Goal: Navigation & Orientation: Find specific page/section

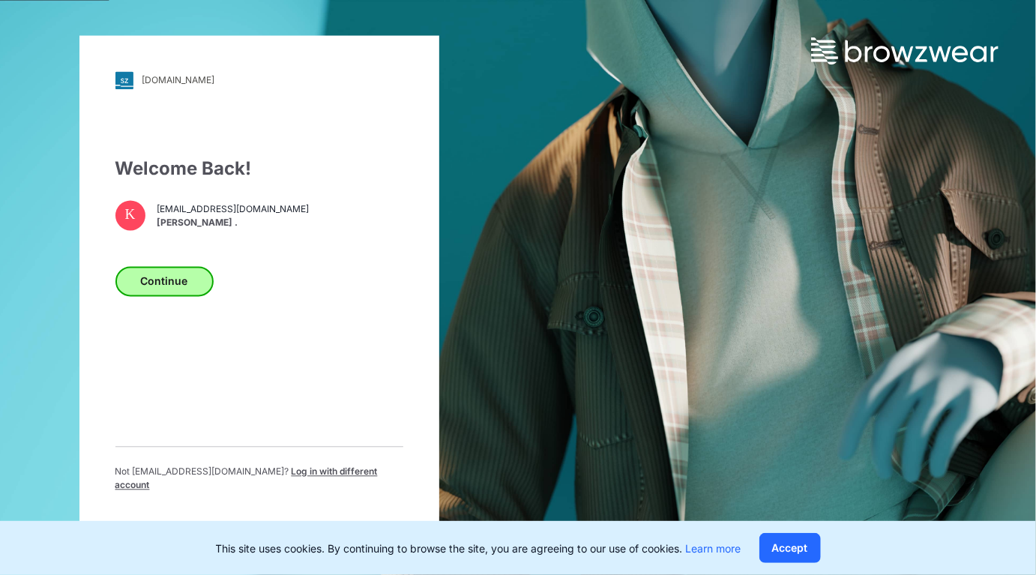
click at [172, 296] on button "Continue" at bounding box center [164, 281] width 98 height 30
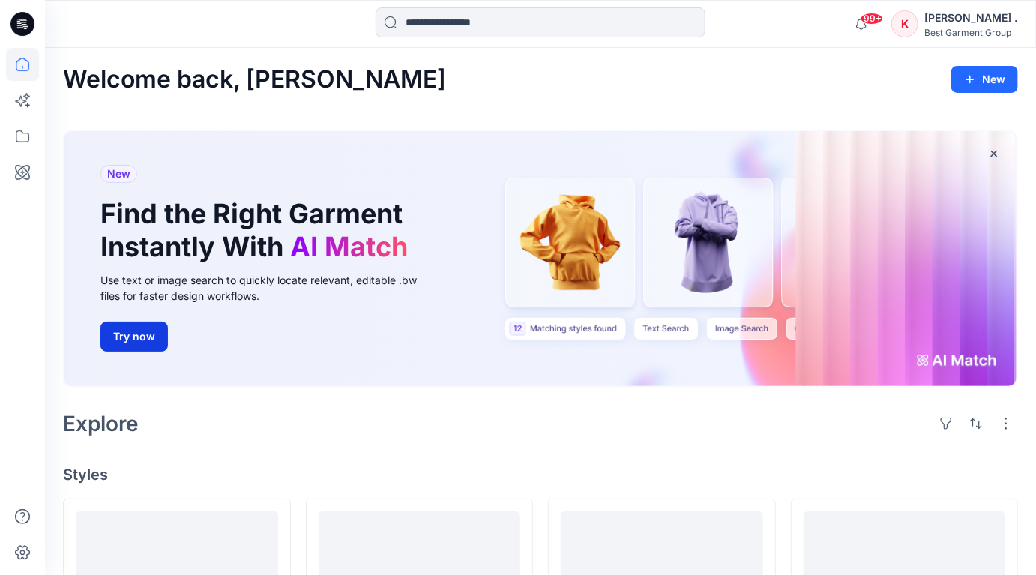
click at [127, 334] on button "Try now" at bounding box center [133, 337] width 67 height 30
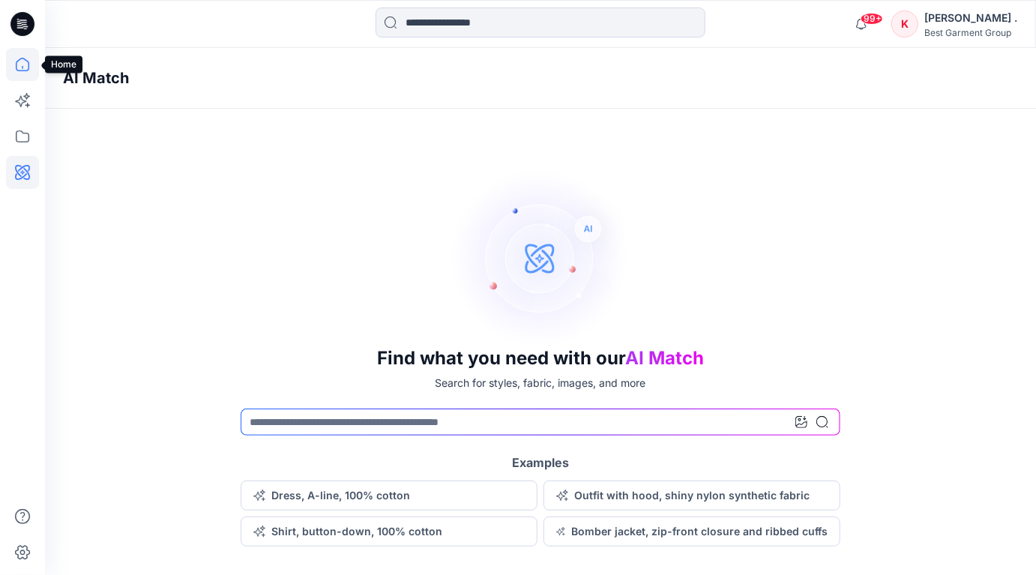
click at [25, 68] on icon at bounding box center [22, 64] width 33 height 33
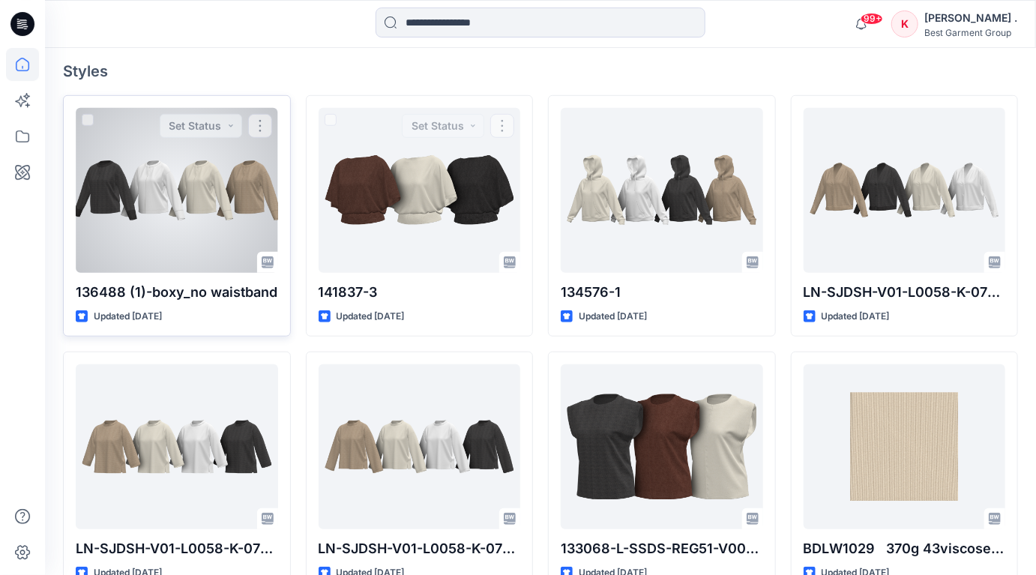
scroll to position [406, 0]
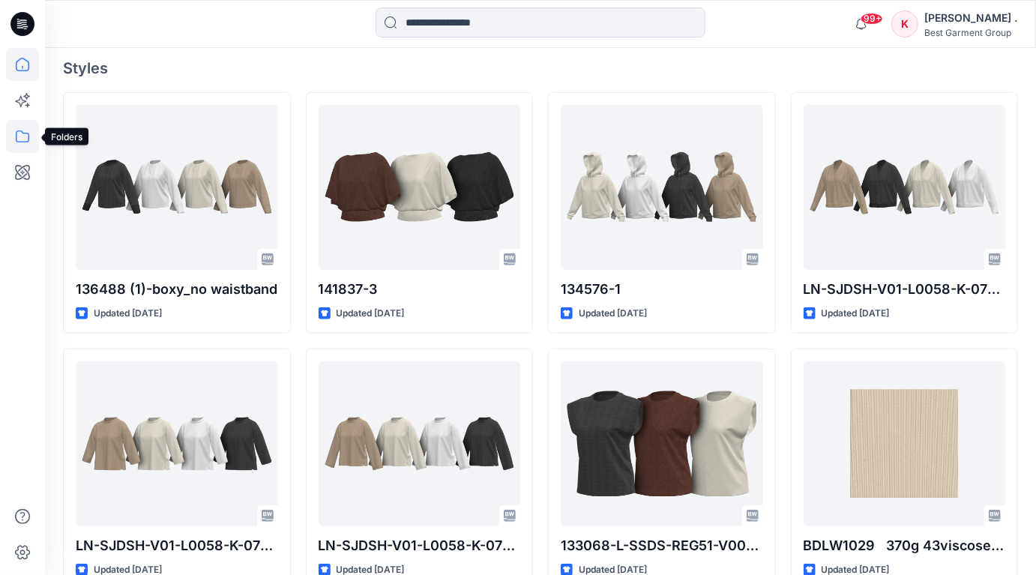
click at [21, 139] on icon at bounding box center [22, 136] width 33 height 33
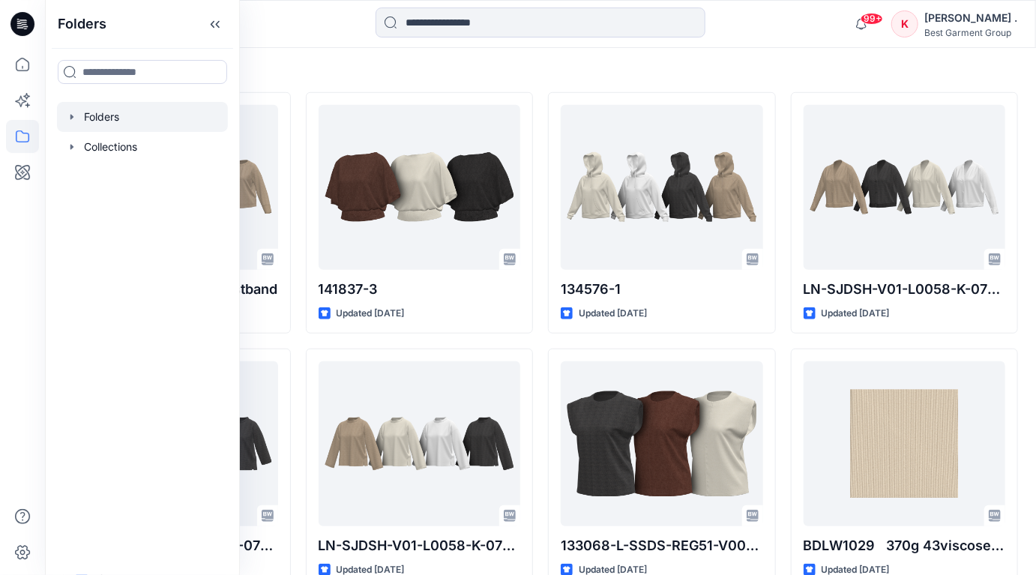
click at [112, 121] on div at bounding box center [142, 117] width 171 height 30
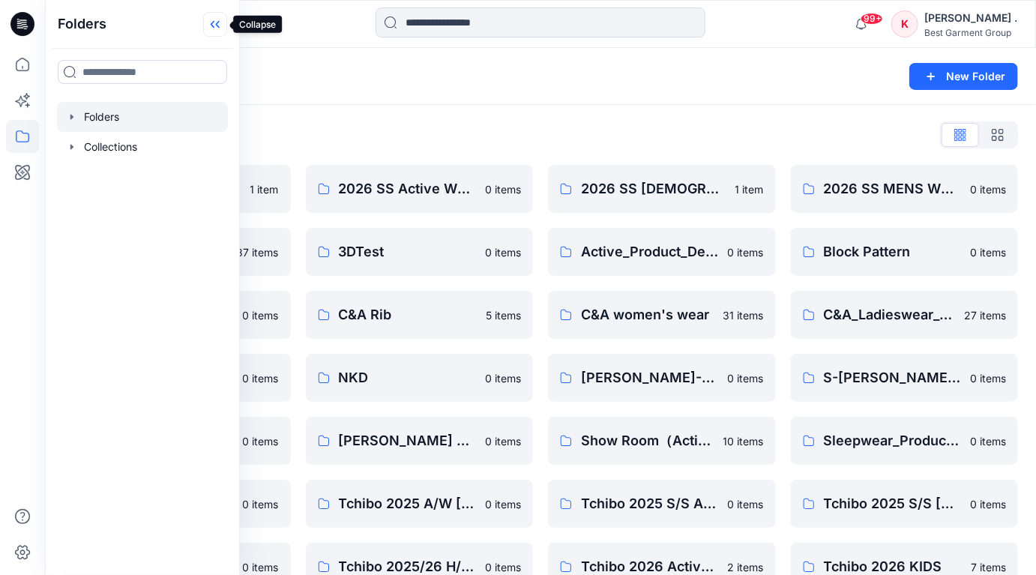
click at [216, 26] on icon at bounding box center [215, 24] width 24 height 25
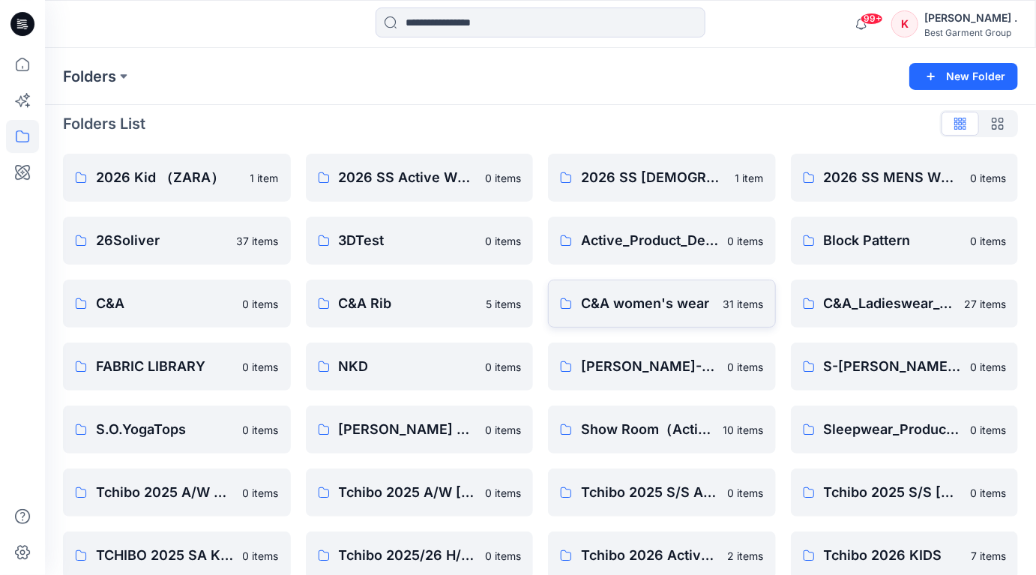
scroll to position [12, 0]
click at [875, 250] on p "Block Pattern" at bounding box center [903, 239] width 159 height 21
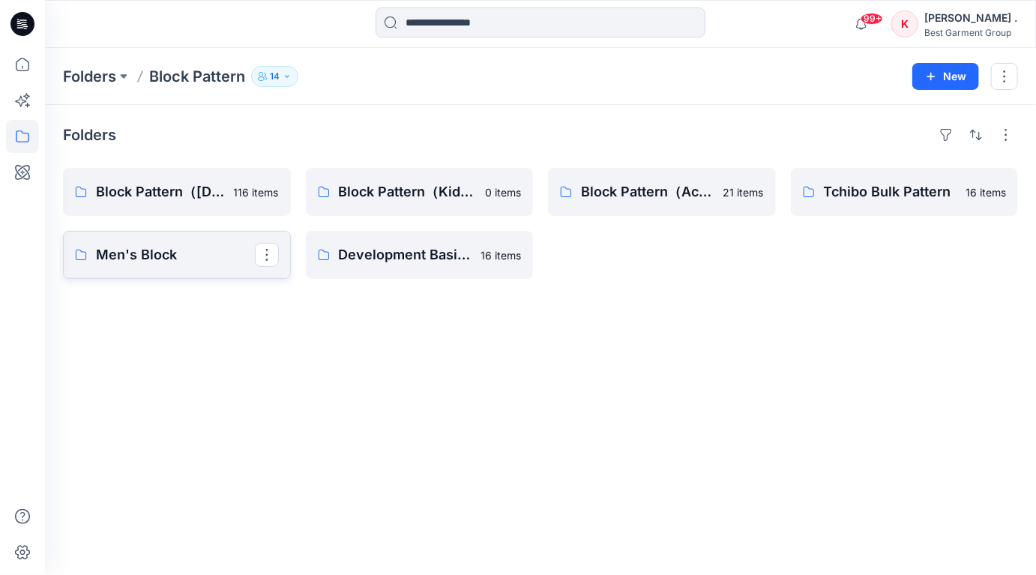
click at [167, 263] on p "Men's Block" at bounding box center [175, 254] width 159 height 21
click at [636, 196] on p "Block Pattern（Active）" at bounding box center [660, 191] width 159 height 21
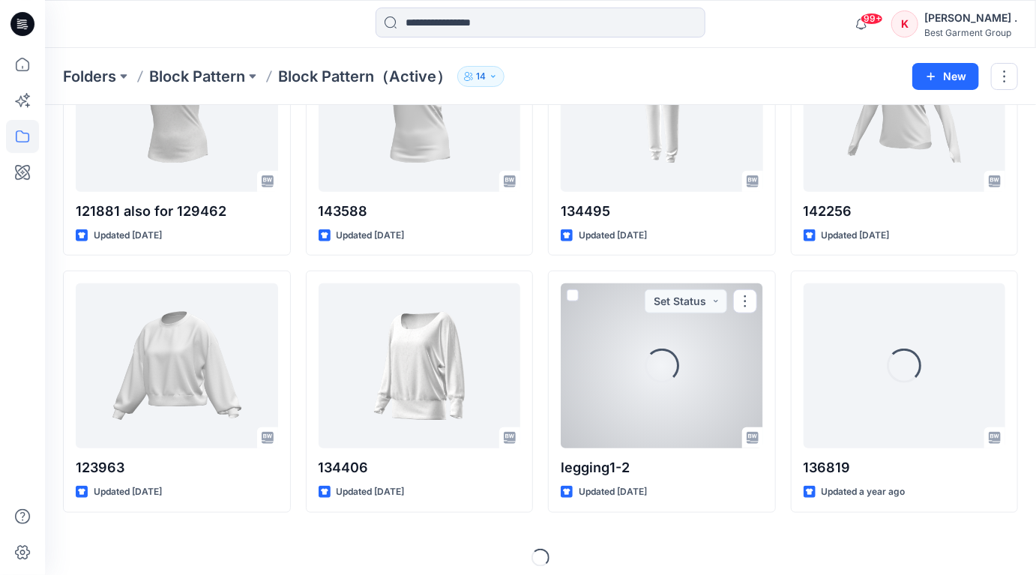
scroll to position [419, 0]
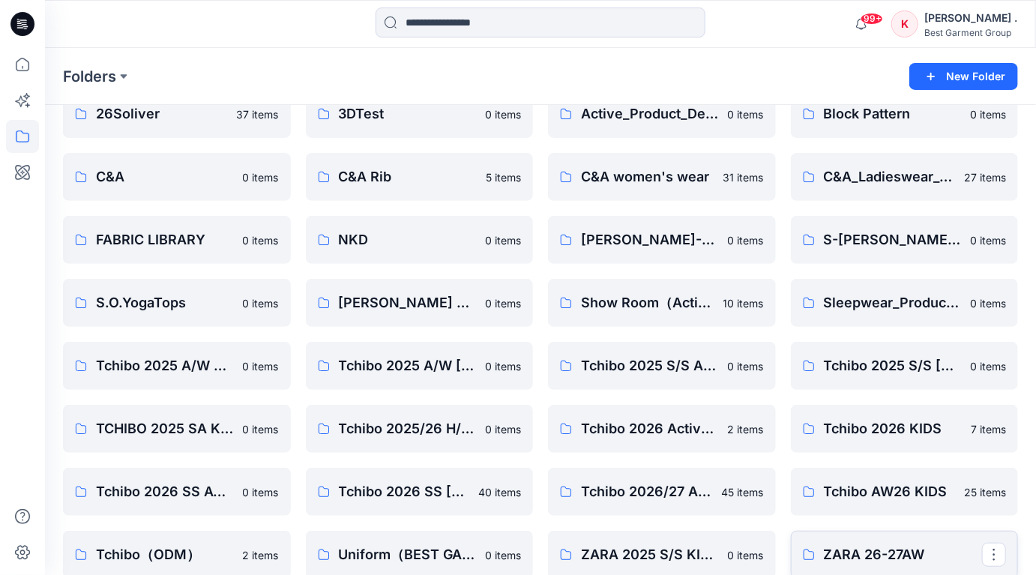
scroll to position [138, 0]
